Goal: Information Seeking & Learning: Find specific fact

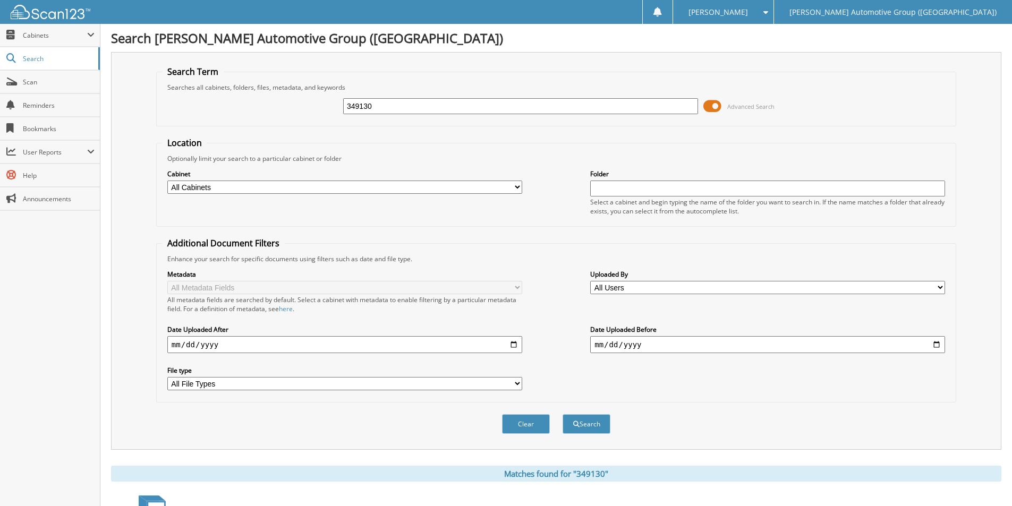
drag, startPoint x: 362, startPoint y: 103, endPoint x: 288, endPoint y: 106, distance: 73.9
click at [286, 104] on div "349130 Advanced Search" at bounding box center [556, 106] width 788 height 29
type input "CFC30035"
click at [563, 414] on button "Search" at bounding box center [587, 424] width 48 height 20
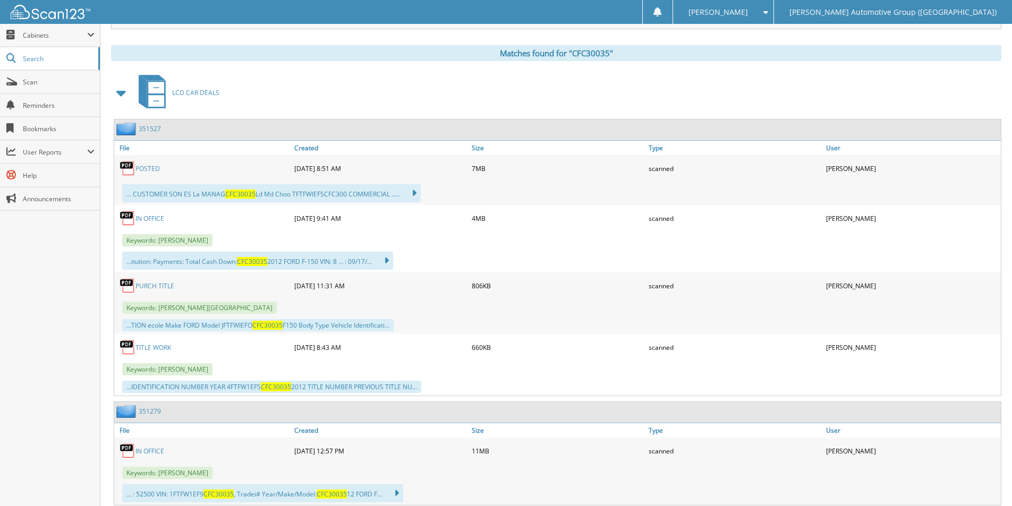
scroll to position [453, 0]
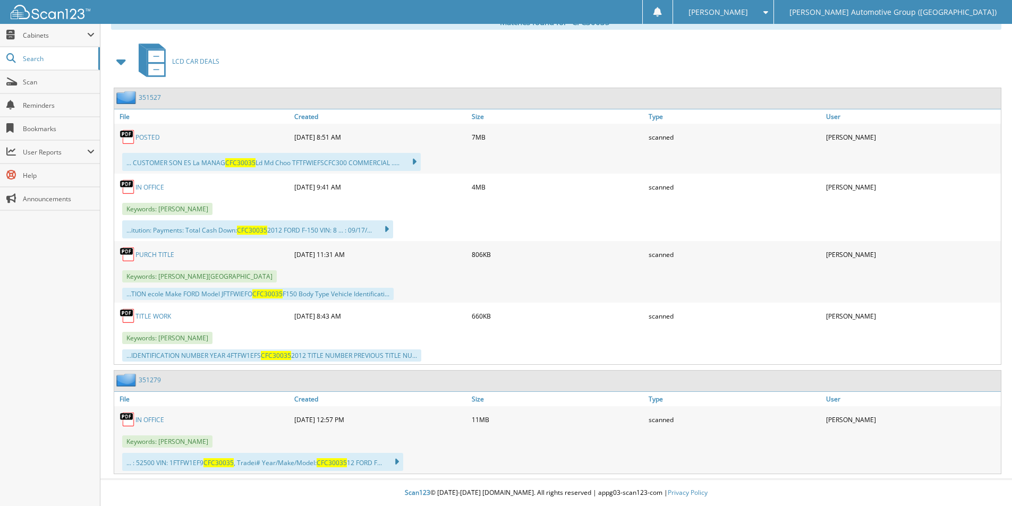
click at [154, 318] on link "TITLE WORK" at bounding box center [153, 316] width 36 height 9
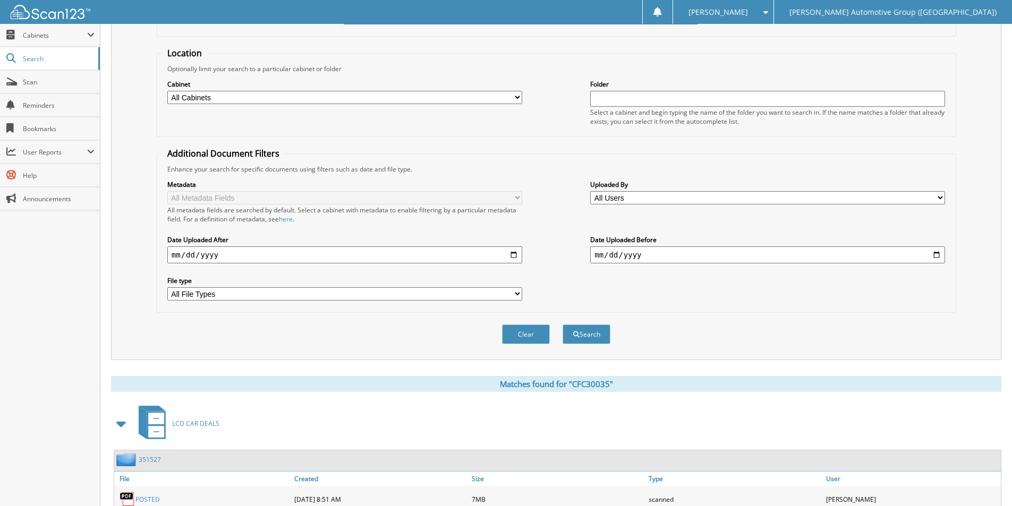
scroll to position [0, 0]
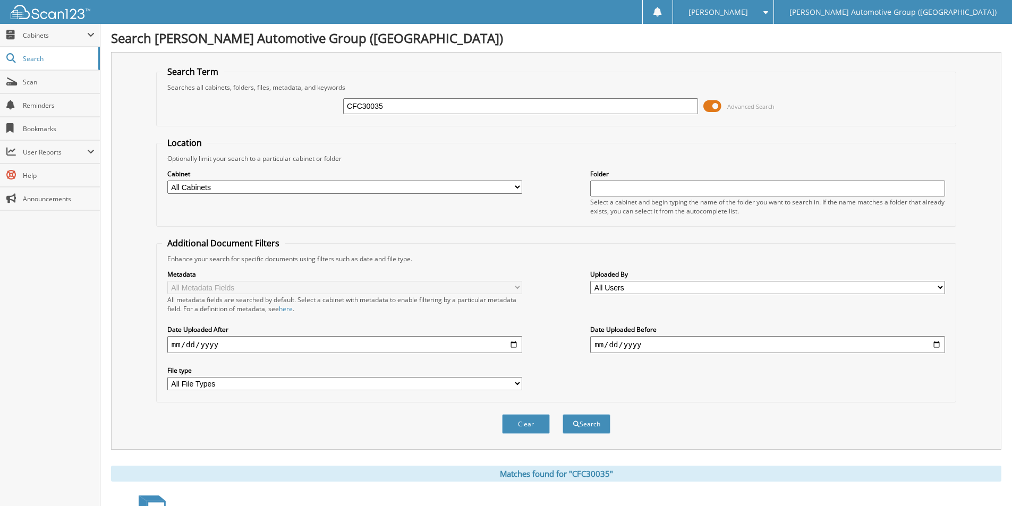
drag, startPoint x: 402, startPoint y: 97, endPoint x: 290, endPoint y: 101, distance: 111.7
click at [290, 101] on div "CFC30035 Advanced Search" at bounding box center [556, 106] width 788 height 29
drag, startPoint x: 375, startPoint y: 109, endPoint x: 389, endPoint y: 108, distance: 14.9
click at [379, 108] on input "CFC30035" at bounding box center [520, 106] width 355 height 16
drag, startPoint x: 322, startPoint y: 105, endPoint x: 284, endPoint y: 105, distance: 38.3
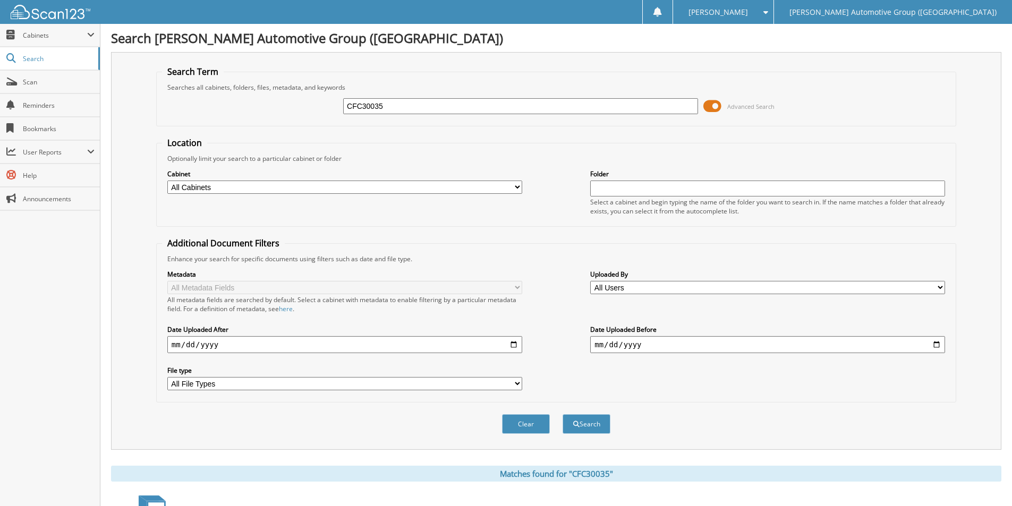
click at [284, 105] on div "CFC30035 Advanced Search" at bounding box center [556, 106] width 788 height 29
type input "mkd82064"
click at [563, 414] on button "Search" at bounding box center [587, 424] width 48 height 20
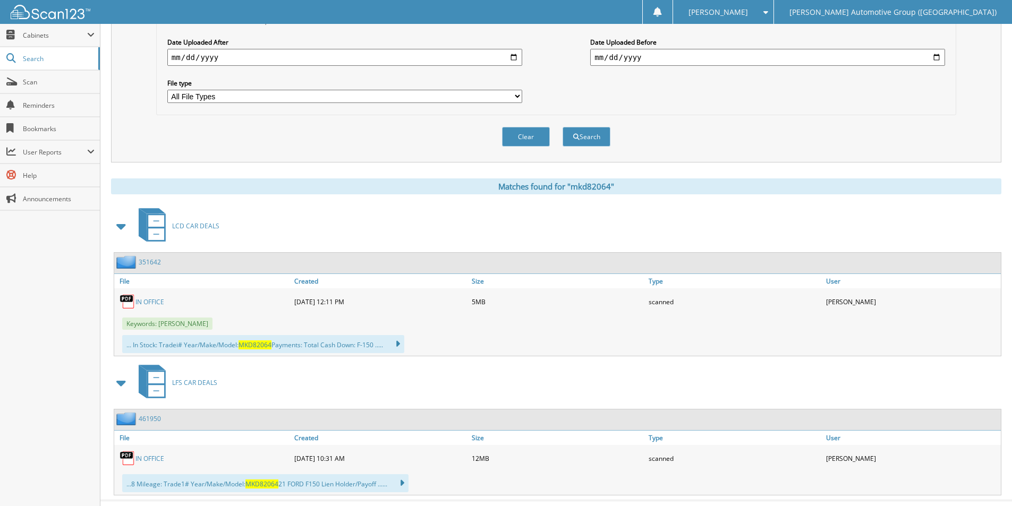
scroll to position [309, 0]
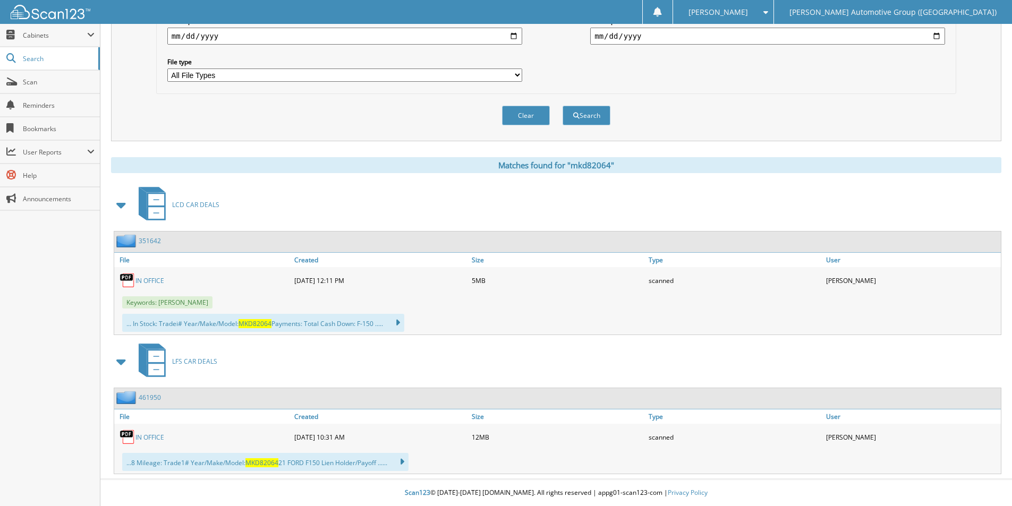
click at [148, 241] on link "351642" at bounding box center [150, 240] width 22 height 9
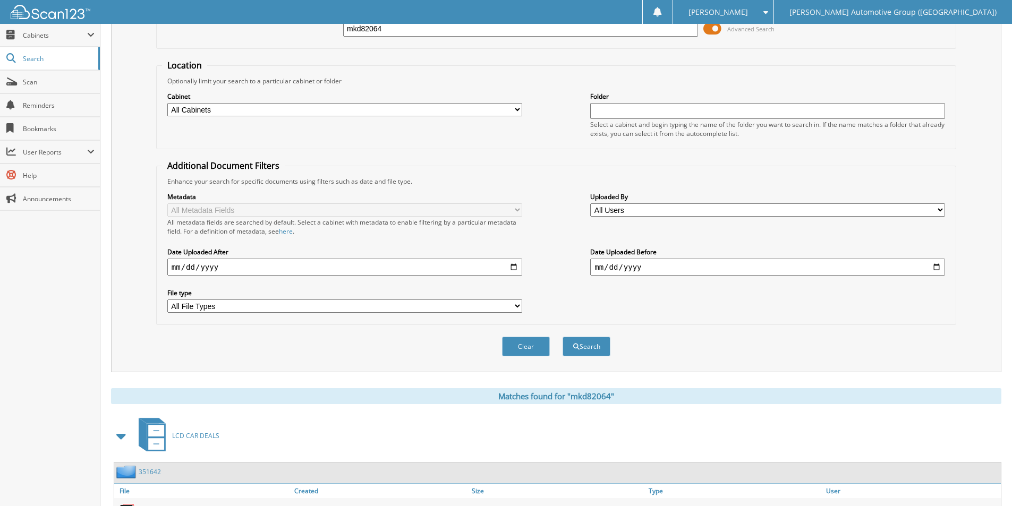
scroll to position [309, 0]
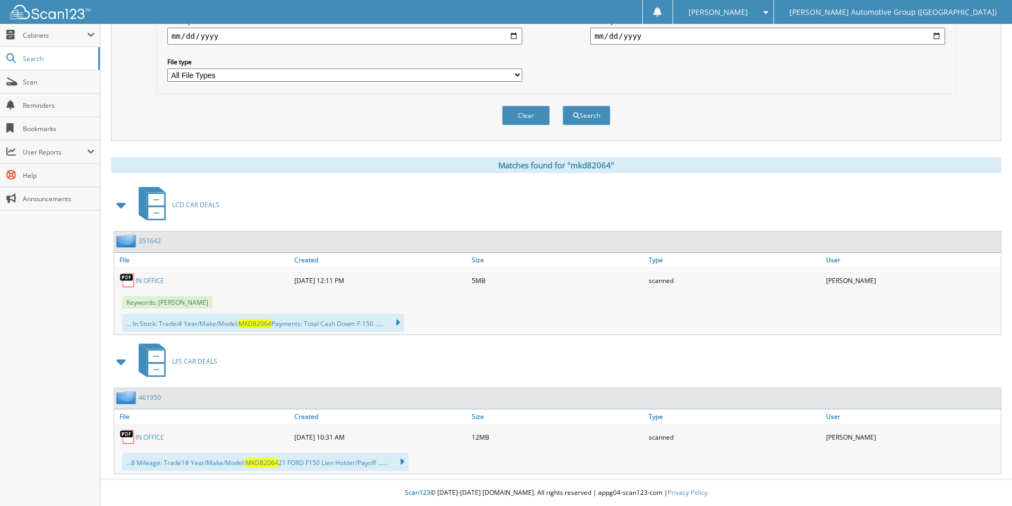
click at [151, 241] on link "351642" at bounding box center [150, 240] width 22 height 9
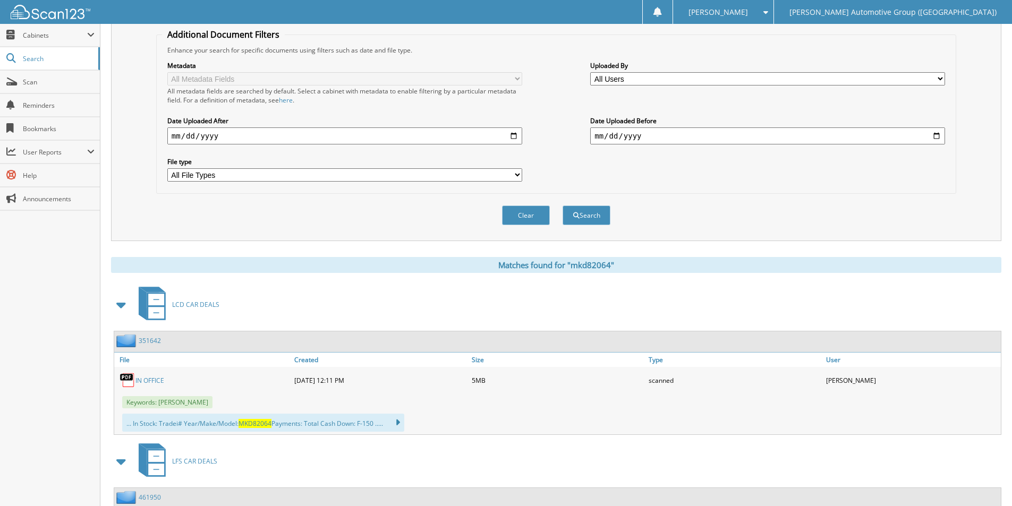
scroll to position [309, 0]
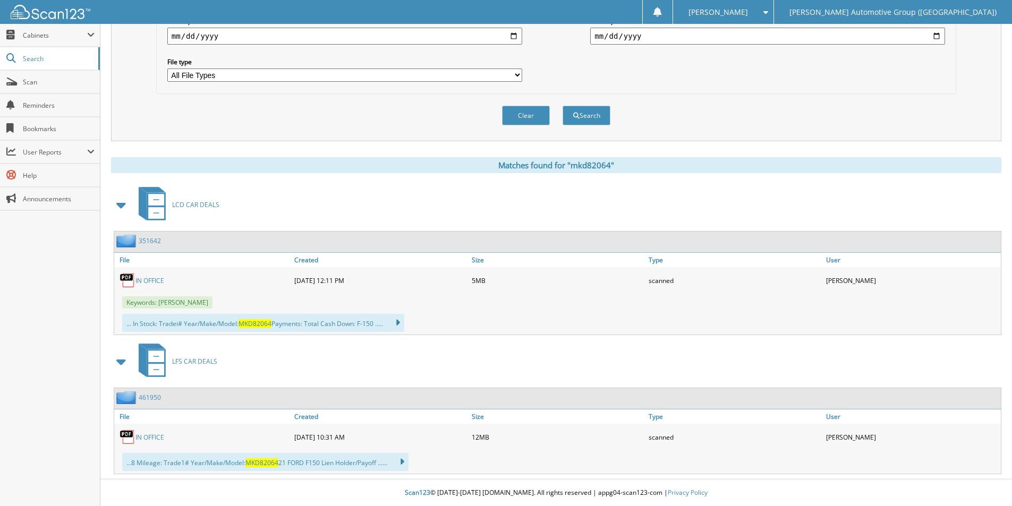
click at [146, 395] on link "461950" at bounding box center [150, 397] width 22 height 9
